Goal: Task Accomplishment & Management: Complete application form

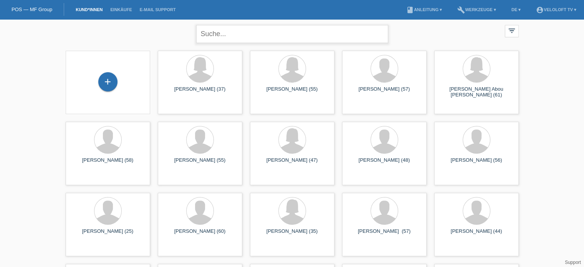
click at [222, 36] on input "text" at bounding box center [292, 34] width 192 height 18
type input "Röösli"
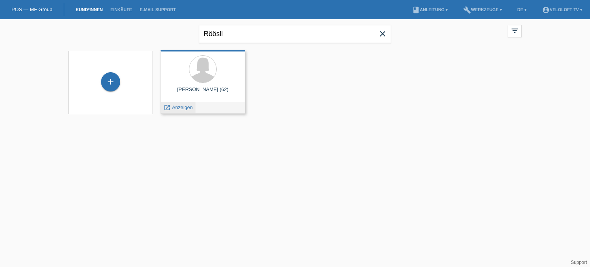
click at [183, 108] on span "Anzeigen" at bounding box center [182, 107] width 21 height 6
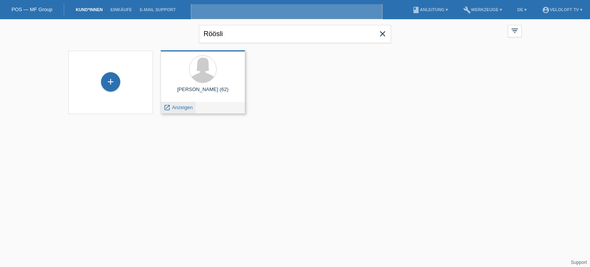
click at [183, 108] on div "Silvia Röösli (62) launch Anzeigen" at bounding box center [202, 81] width 84 height 63
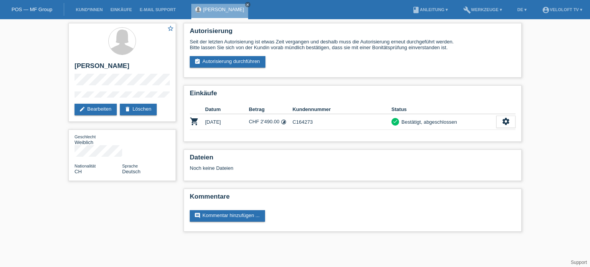
click at [90, 7] on li "Kund*innen" at bounding box center [89, 10] width 35 height 20
click at [96, 10] on link "Kund*innen" at bounding box center [89, 9] width 35 height 5
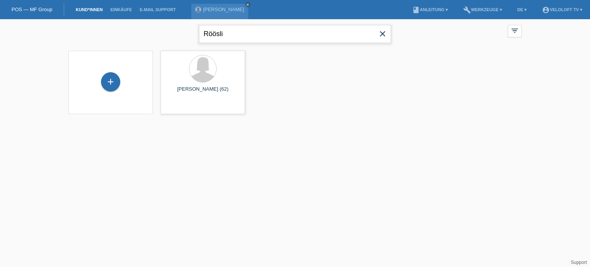
drag, startPoint x: 267, startPoint y: 35, endPoint x: 204, endPoint y: 34, distance: 62.6
click at [204, 34] on input "Röösli" at bounding box center [295, 34] width 192 height 18
paste input "[PERSON_NAME]"
type input "[PERSON_NAME]"
click at [110, 84] on div "+" at bounding box center [110, 81] width 19 height 19
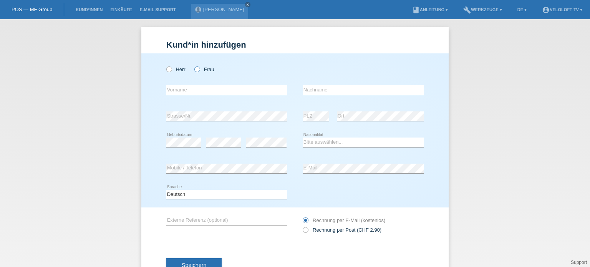
click at [193, 65] on icon at bounding box center [193, 65] width 0 height 0
click at [196, 71] on input "Frau" at bounding box center [196, 68] width 5 height 5
radio input "true"
click at [176, 91] on input "text" at bounding box center [226, 90] width 121 height 10
paste input "[PERSON_NAME]"
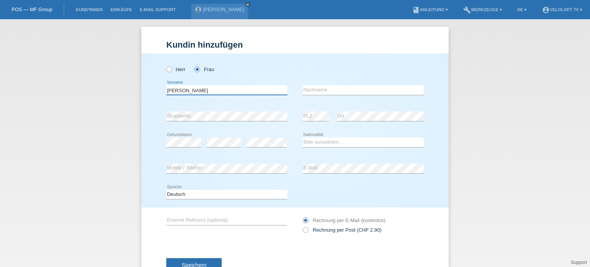
click at [199, 90] on input "[PERSON_NAME]" at bounding box center [226, 90] width 121 height 10
type input "[PERSON_NAME]"
paste input "Rempfler"
type input "Rempfler"
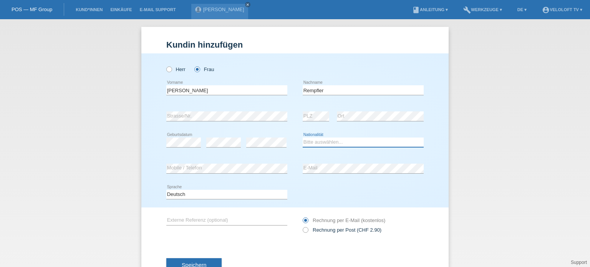
click at [313, 144] on select "Bitte auswählen... Schweiz Deutschland Liechtenstein Österreich ------------ Af…" at bounding box center [363, 141] width 121 height 9
select select "CH"
click at [303, 137] on select "Bitte auswählen... Schweiz Deutschland Liechtenstein Österreich ------------ Af…" at bounding box center [363, 141] width 121 height 9
click at [188, 263] on span "Speichern" at bounding box center [194, 265] width 25 height 6
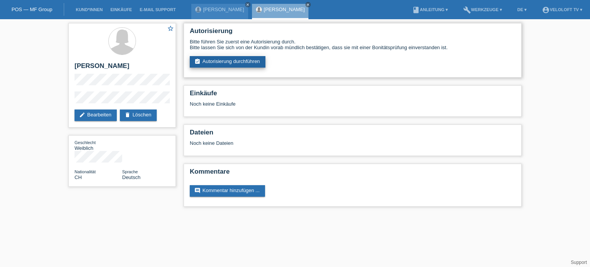
click at [229, 58] on link "assignment_turned_in Autorisierung durchführen" at bounding box center [228, 62] width 76 height 12
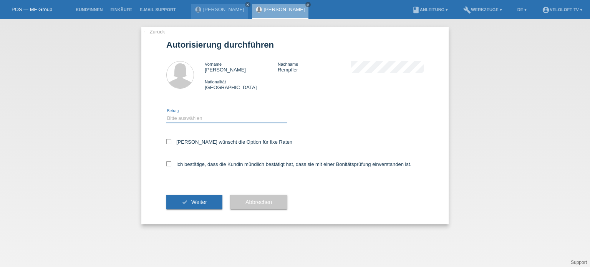
click at [175, 115] on select "Bitte auswählen CHF 1.00 - CHF 499.00 CHF 500.00 - CHF 1'999.00 CHF 2'000.00 - …" at bounding box center [226, 118] width 121 height 9
select select "3"
click at [166, 114] on select "Bitte auswählen CHF 1.00 - CHF 499.00 CHF 500.00 - CHF 1'999.00 CHF 2'000.00 - …" at bounding box center [226, 118] width 121 height 9
click at [167, 143] on icon at bounding box center [168, 141] width 5 height 5
click at [167, 143] on input "[PERSON_NAME] wünscht die Option für fixe Raten" at bounding box center [168, 141] width 5 height 5
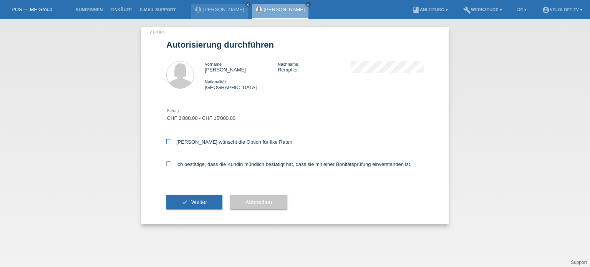
checkbox input "true"
drag, startPoint x: 170, startPoint y: 164, endPoint x: 187, endPoint y: 180, distance: 23.1
click at [172, 164] on label "Ich bestätige, dass die Kundin mündlich bestätigt hat, dass sie mit einer Bonit…" at bounding box center [288, 164] width 245 height 6
click at [167, 164] on icon at bounding box center [168, 163] width 5 height 5
click at [167, 164] on input "Ich bestätige, dass die Kundin mündlich bestätigt hat, dass sie mit einer Bonit…" at bounding box center [168, 163] width 5 height 5
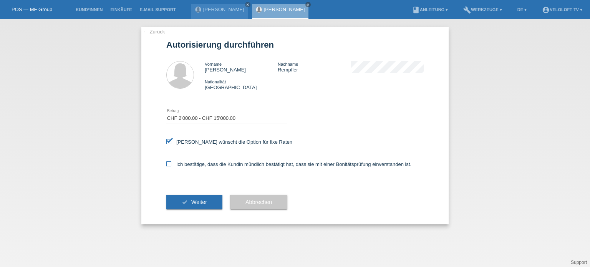
checkbox input "true"
click at [192, 204] on span "Weiter" at bounding box center [199, 202] width 16 height 6
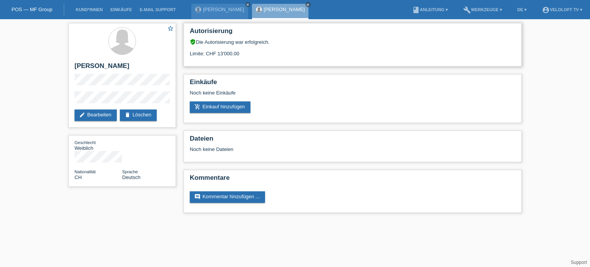
drag, startPoint x: 189, startPoint y: 53, endPoint x: 255, endPoint y: 53, distance: 66.0
click at [255, 53] on div "Autorisierung verified_user Die Autorisierung war erfolgreich. Limite: CHF 13'0…" at bounding box center [352, 44] width 338 height 43
copy div "Limite: CHF 13'000.00"
click at [254, 220] on html "POS — MF Group Kund*innen Einkäufe E-Mail Support [PERSON_NAME] close close" at bounding box center [295, 110] width 590 height 220
